Goal: Complete application form: Complete application form

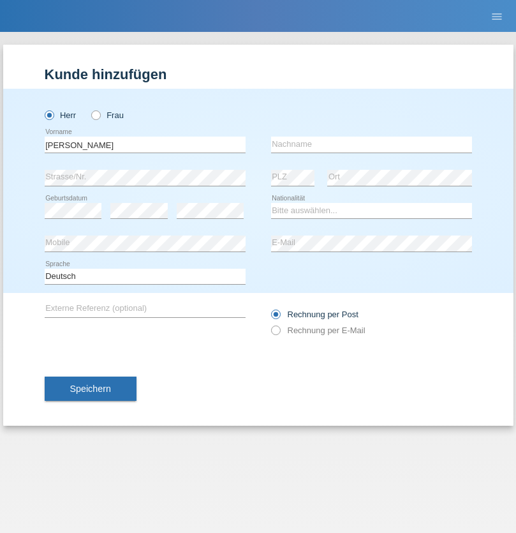
type input "Riccardo"
click at [372, 144] on input "text" at bounding box center [371, 145] width 201 height 16
type input "Palumbo"
select select "IT"
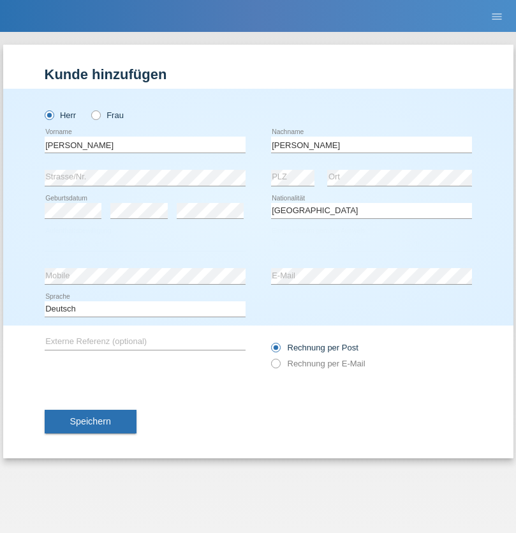
select select "C"
select select "30"
select select "05"
select select "1973"
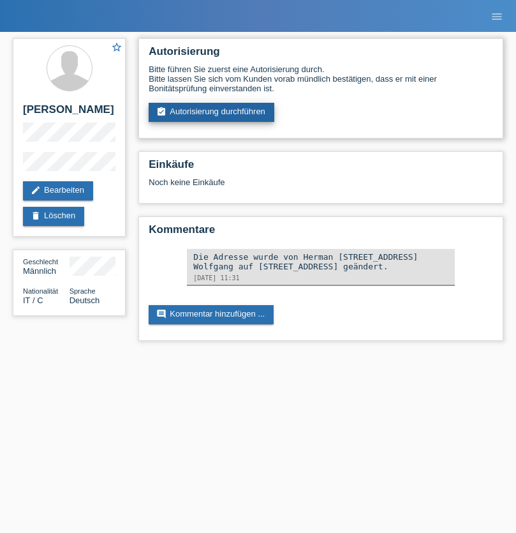
click at [212, 112] on link "assignment_turned_in Autorisierung durchführen" at bounding box center [212, 112] width 126 height 19
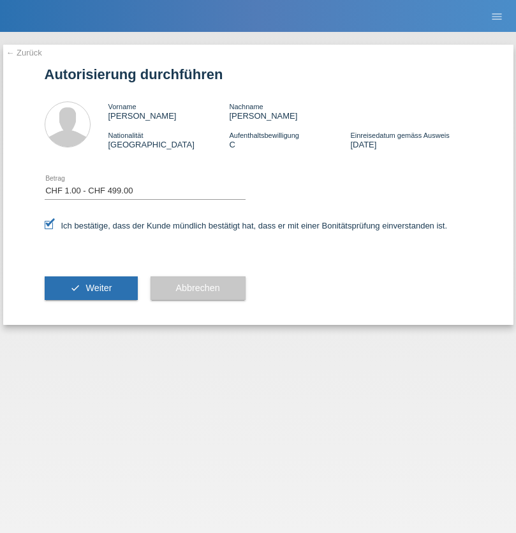
select select "1"
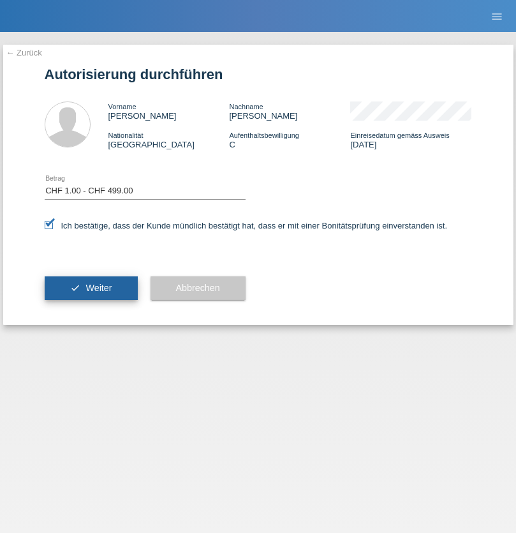
click at [91, 288] on span "Weiter" at bounding box center [99, 288] width 26 height 10
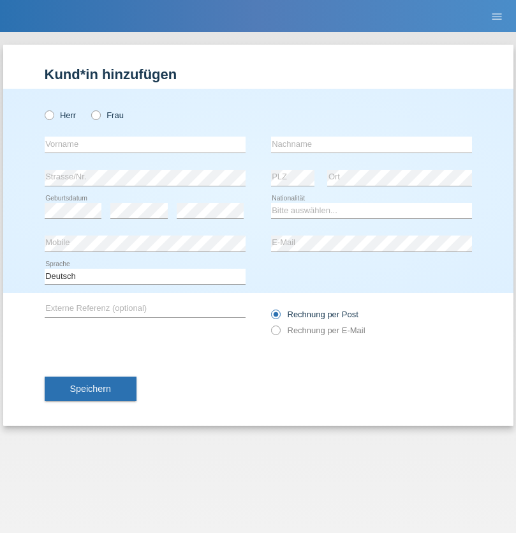
radio input "true"
click at [145, 144] on input "text" at bounding box center [145, 145] width 201 height 16
type input "Farkash"
click at [372, 144] on input "text" at bounding box center [371, 145] width 201 height 16
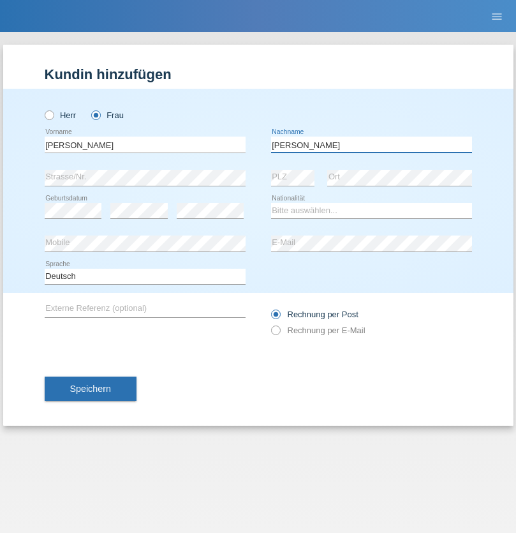
type input "Yolana"
select select "UA"
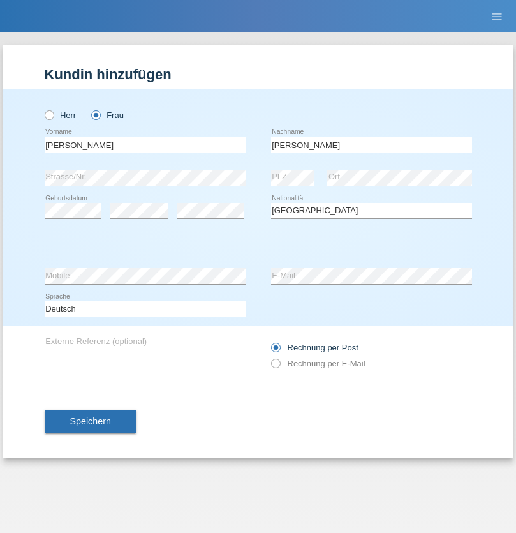
select select "C"
select select "09"
select select "12"
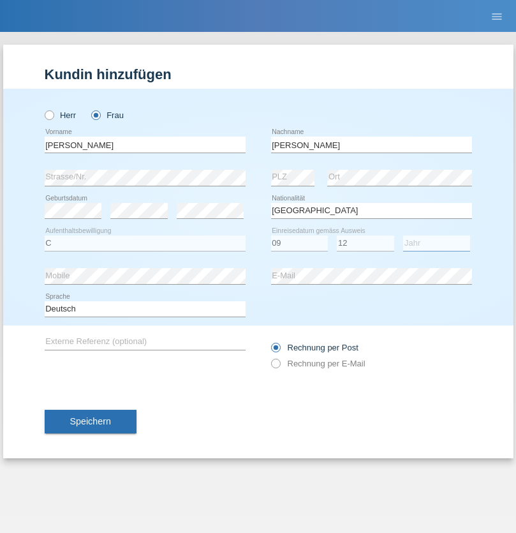
select select "2021"
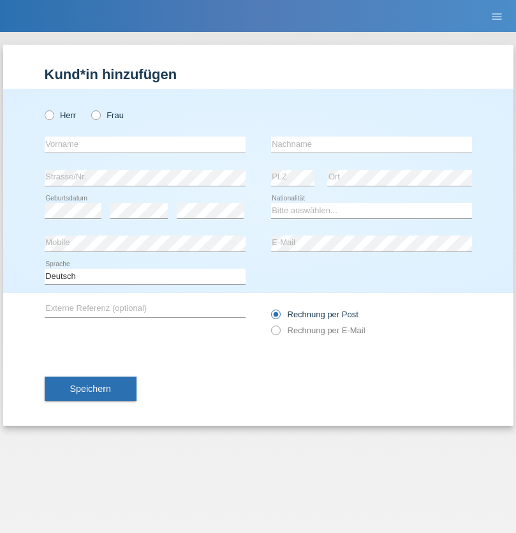
radio input "true"
click at [145, 144] on input "text" at bounding box center [145, 145] width 201 height 16
type input "K"
click at [372, 144] on input "text" at bounding box center [371, 145] width 201 height 16
type input "Keel"
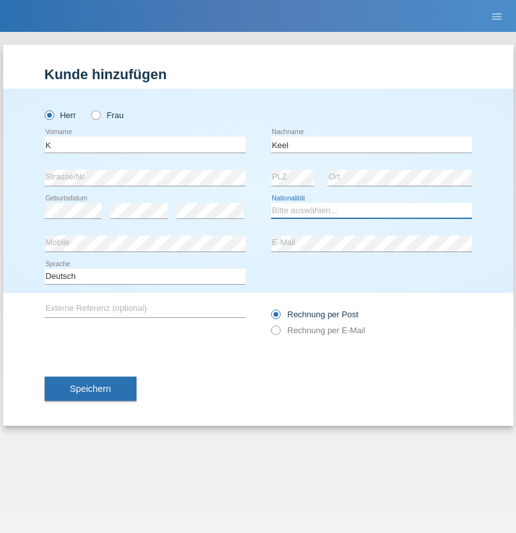
select select "CH"
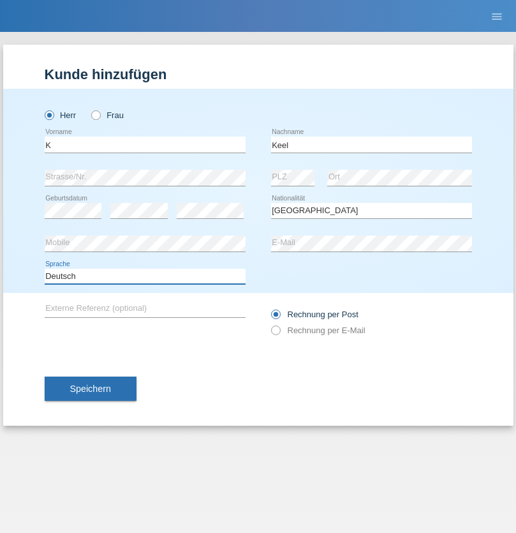
select select "en"
